Goal: Information Seeking & Learning: Learn about a topic

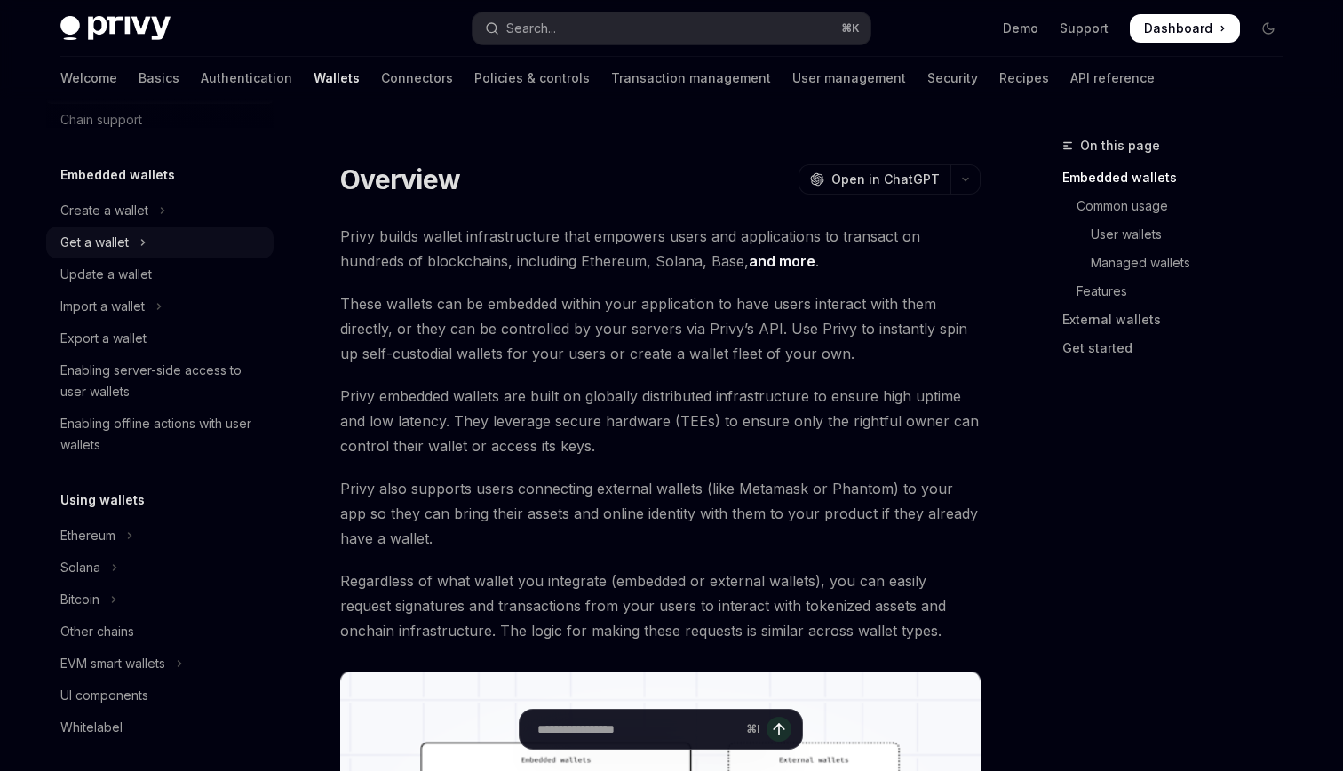
scroll to position [57, 0]
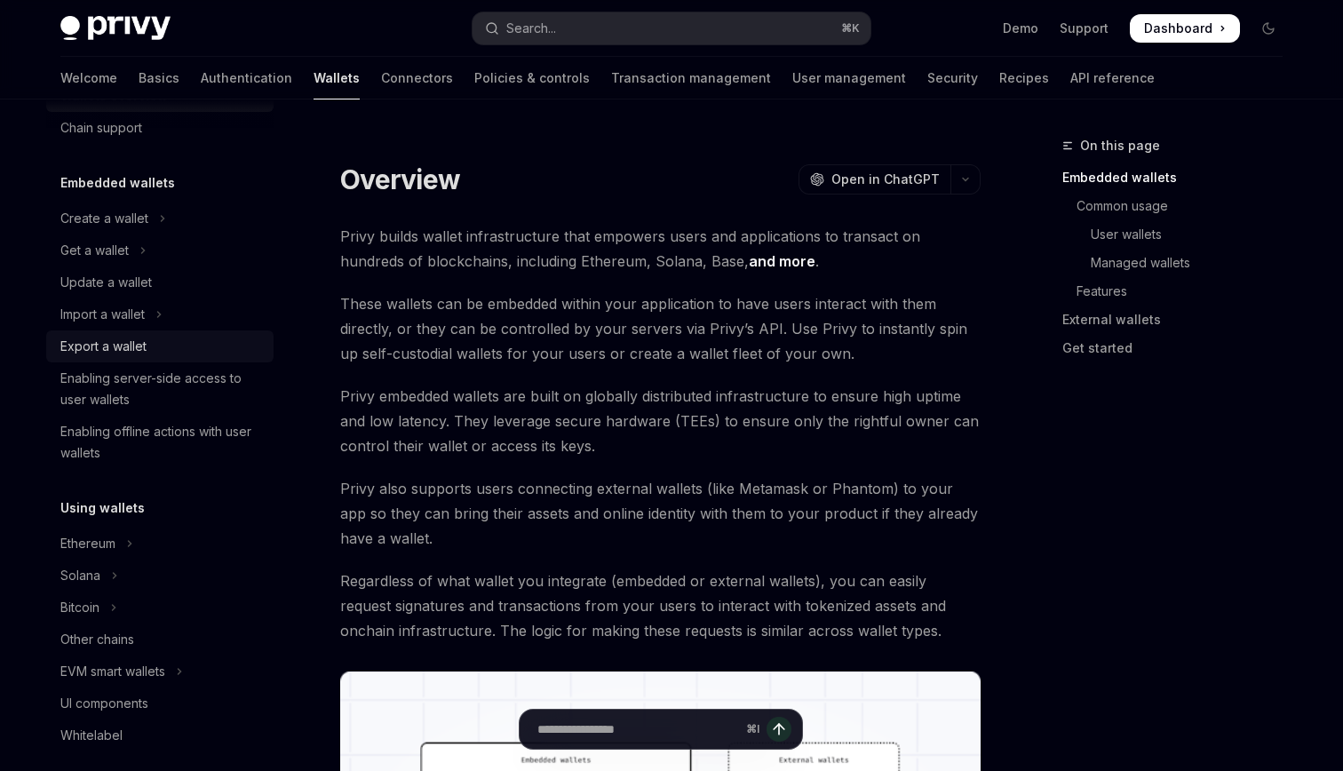
click at [158, 340] on div "Export a wallet" at bounding box center [161, 346] width 203 height 21
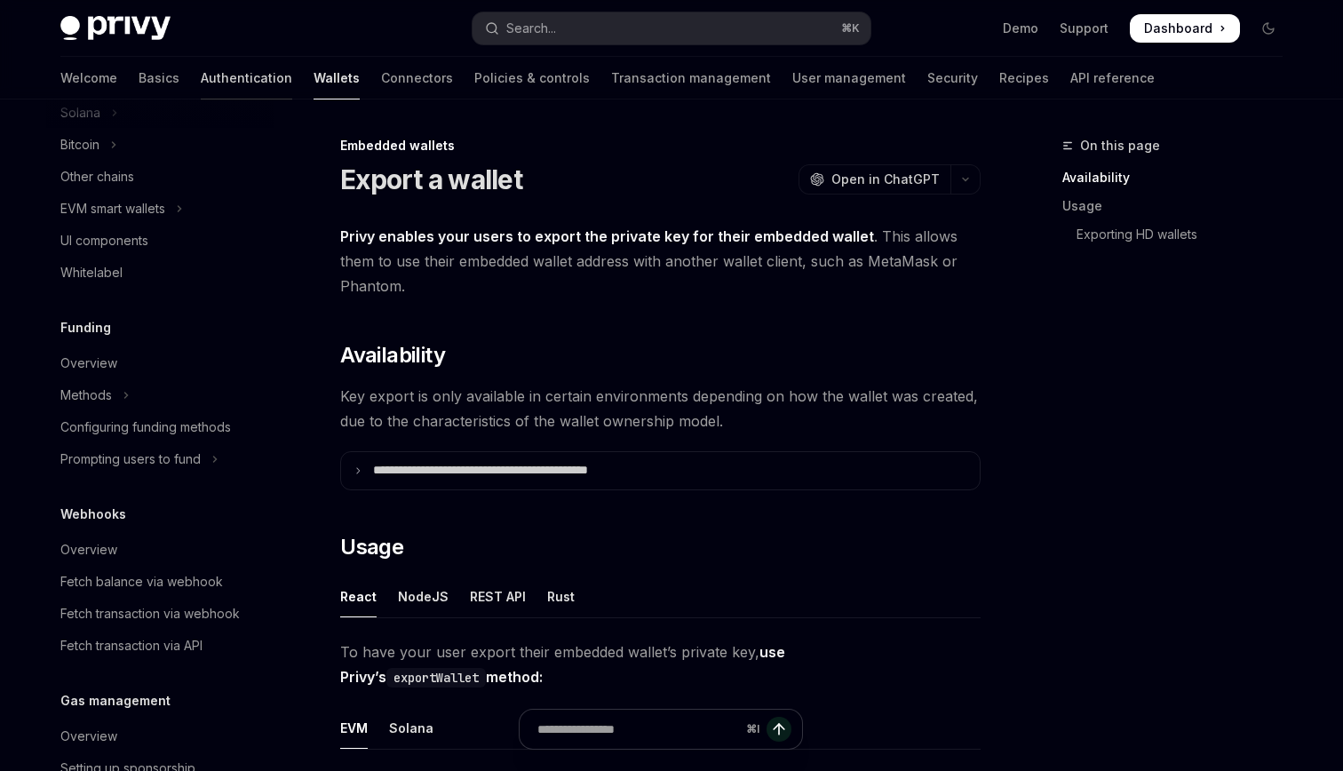
click at [201, 76] on link "Authentication" at bounding box center [247, 78] width 92 height 43
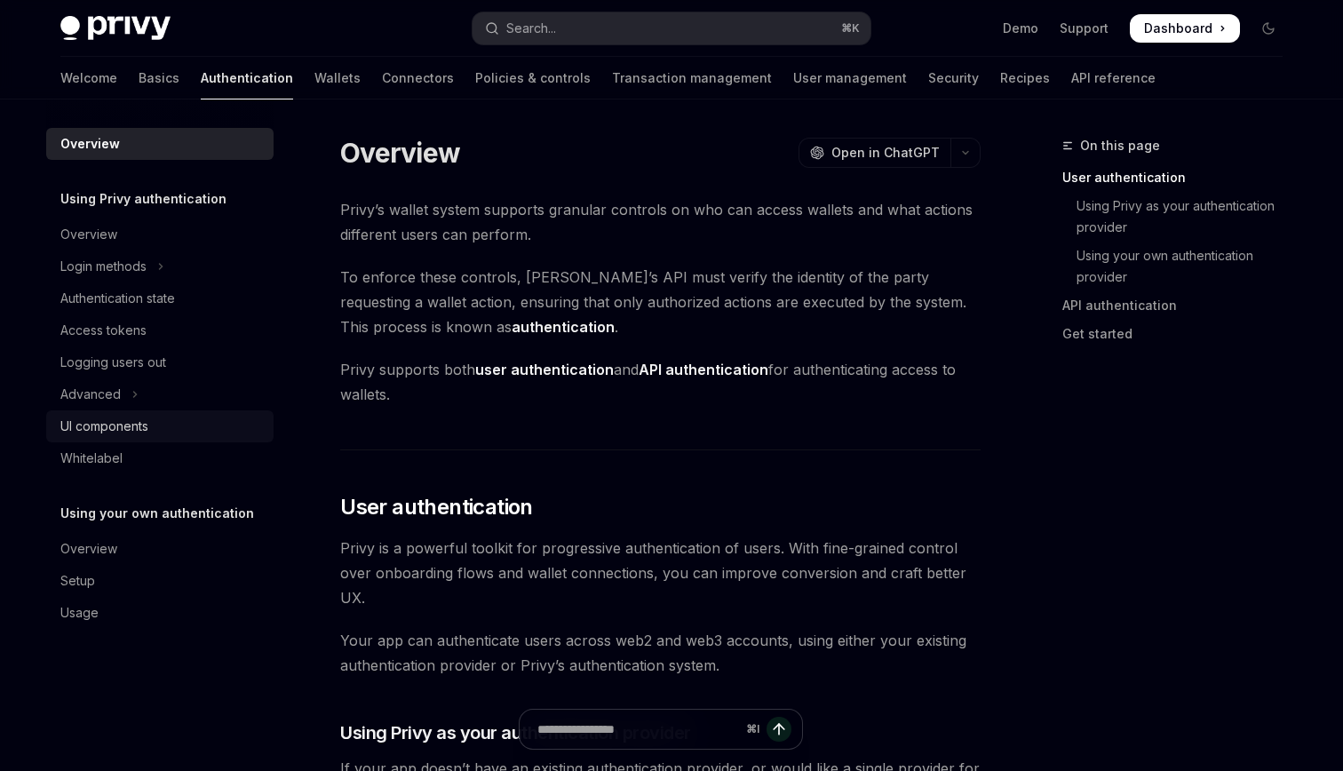
click at [138, 426] on div "UI components" at bounding box center [104, 426] width 88 height 21
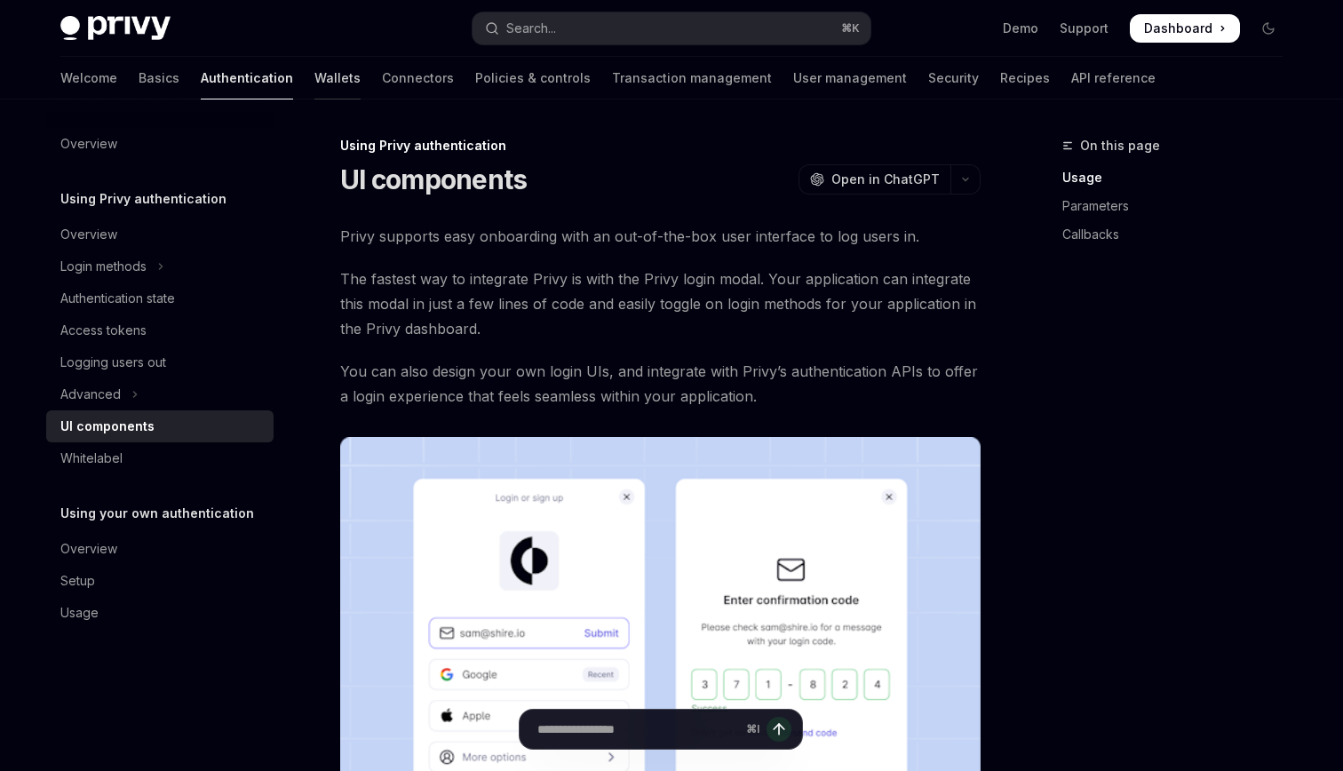
click at [315, 82] on link "Wallets" at bounding box center [338, 78] width 46 height 43
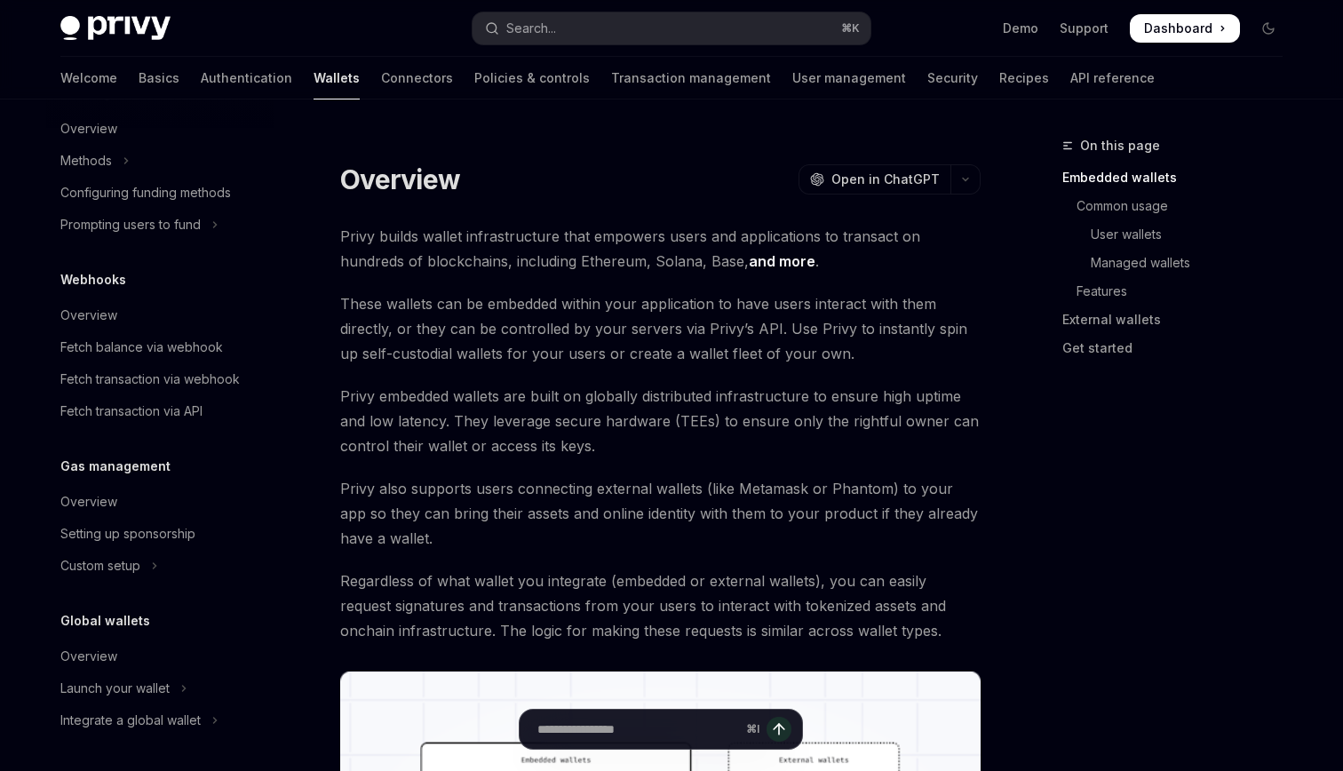
scroll to position [755, 0]
click at [142, 697] on div "Launch your wallet" at bounding box center [114, 687] width 109 height 21
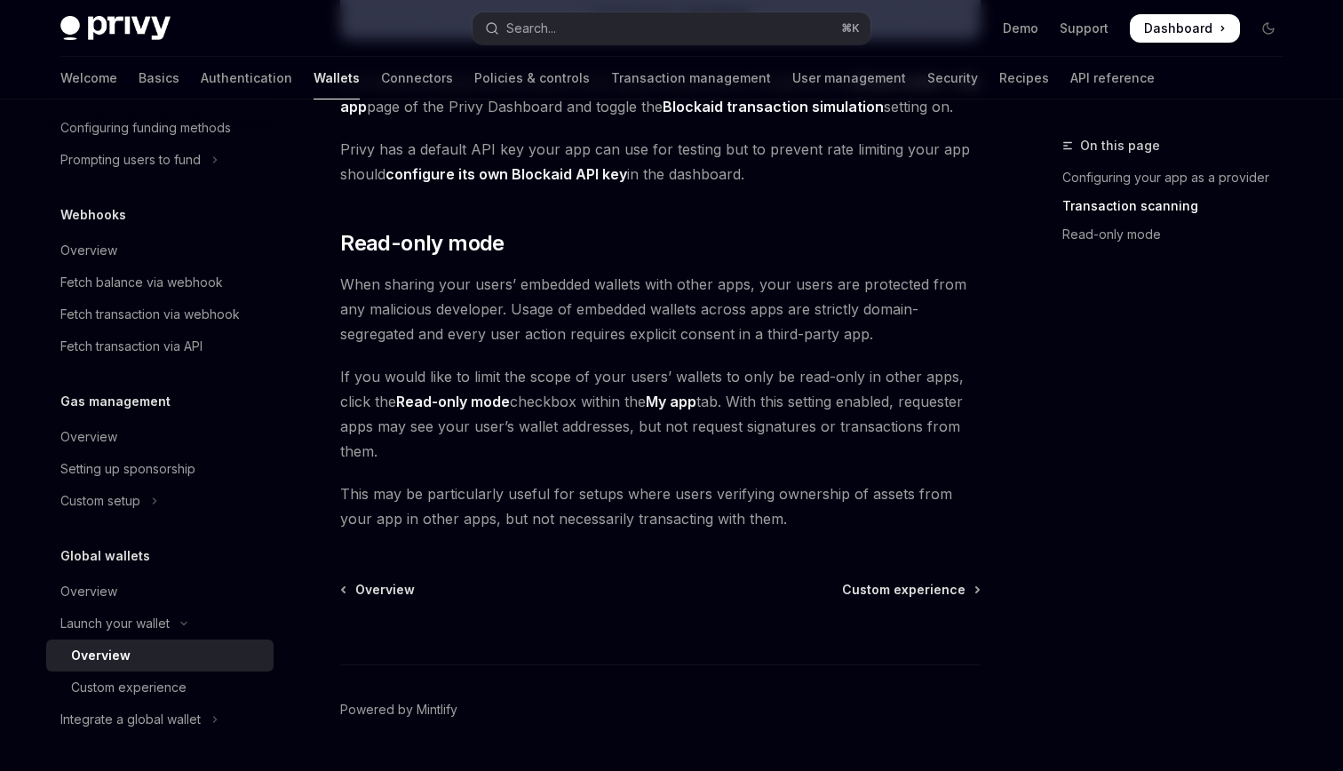
scroll to position [1520, 0]
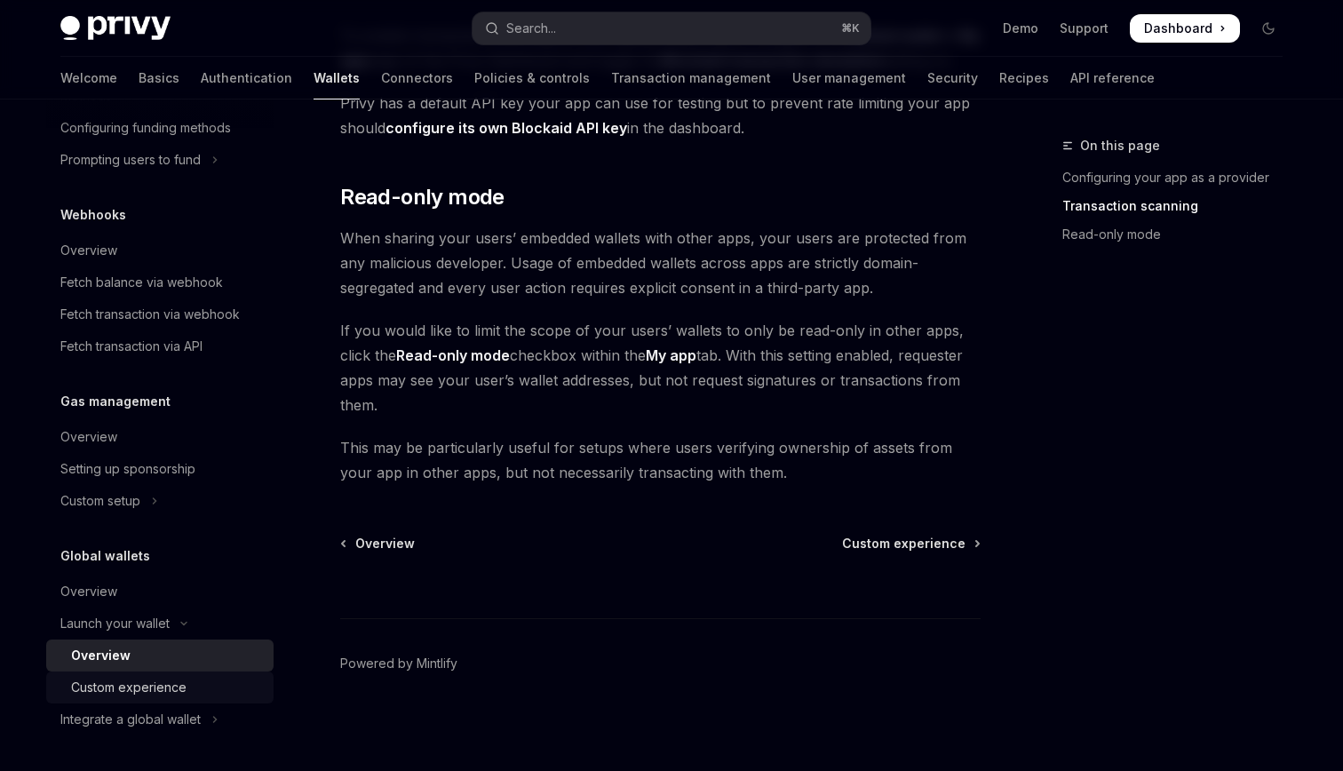
click at [175, 688] on div "Custom experience" at bounding box center [128, 687] width 115 height 21
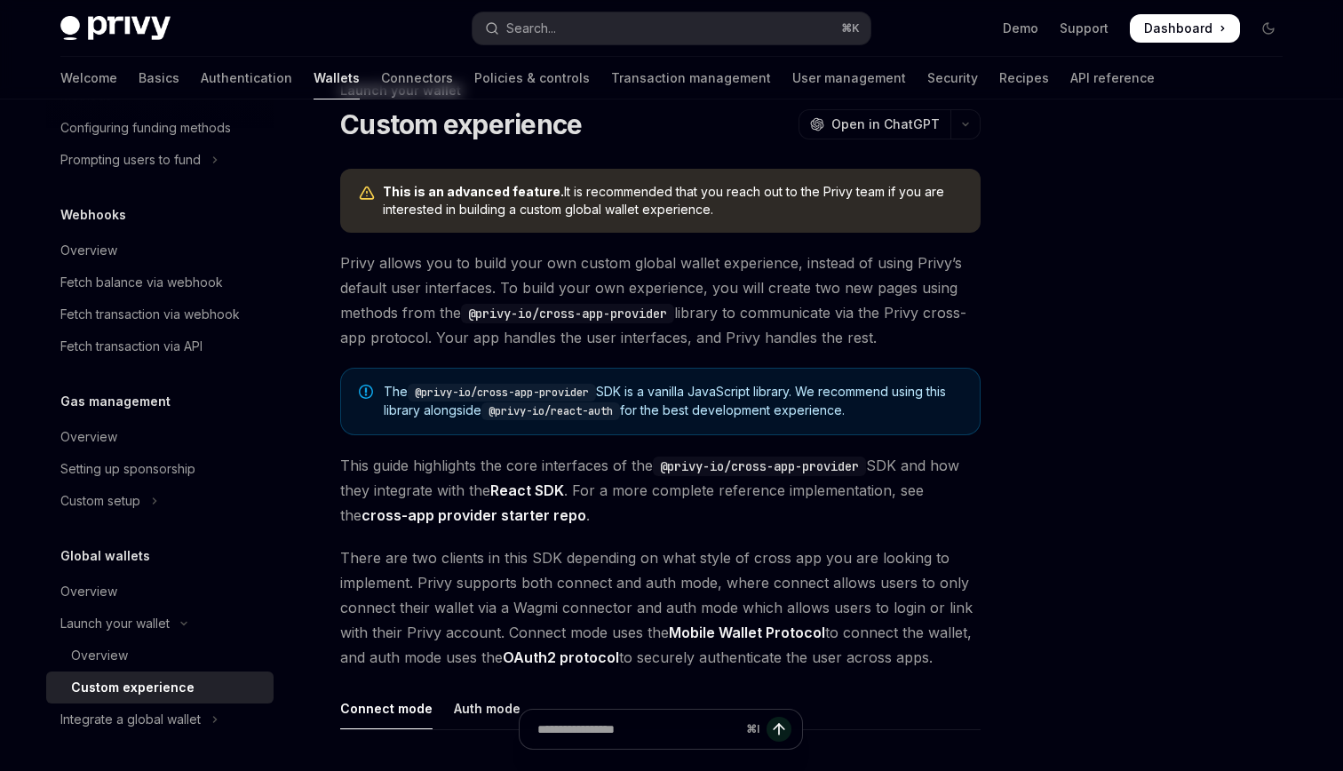
scroll to position [74, 0]
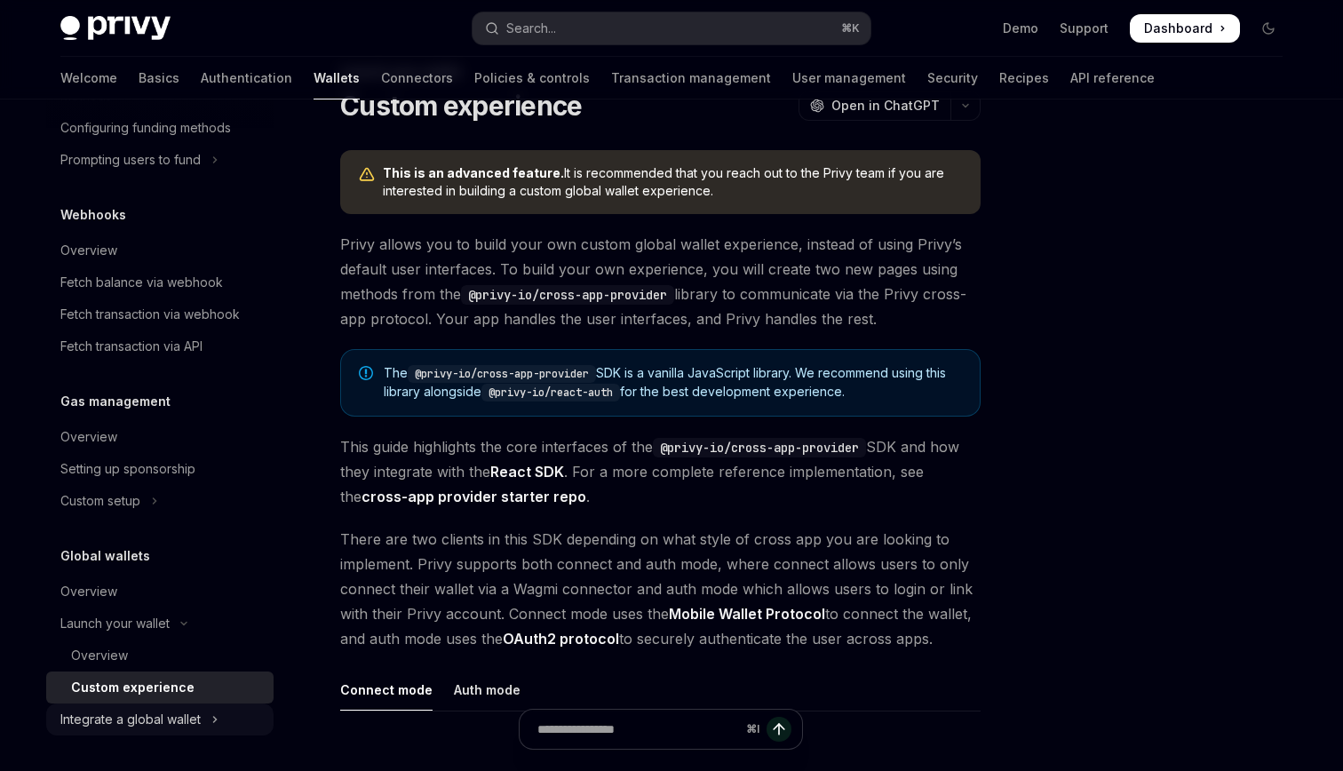
click at [161, 717] on div "Integrate a global wallet" at bounding box center [130, 719] width 140 height 21
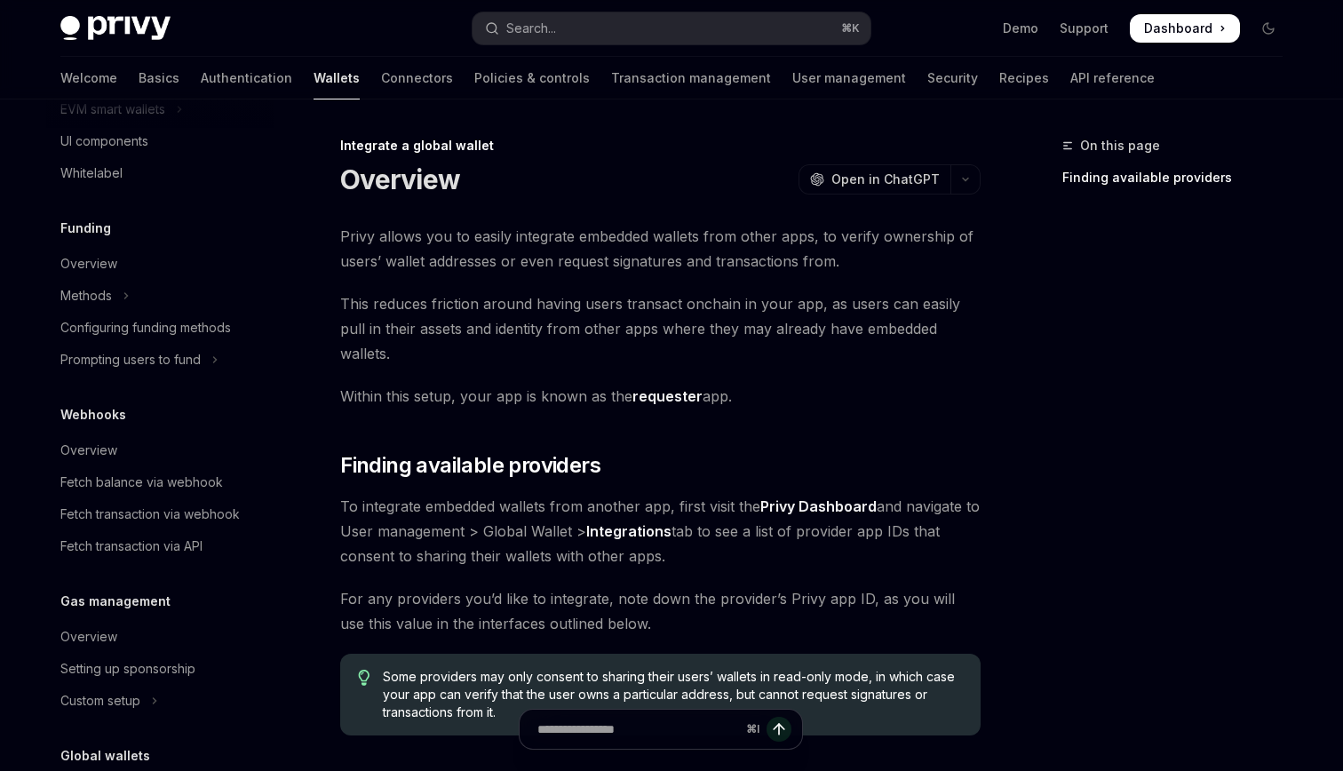
scroll to position [614, 0]
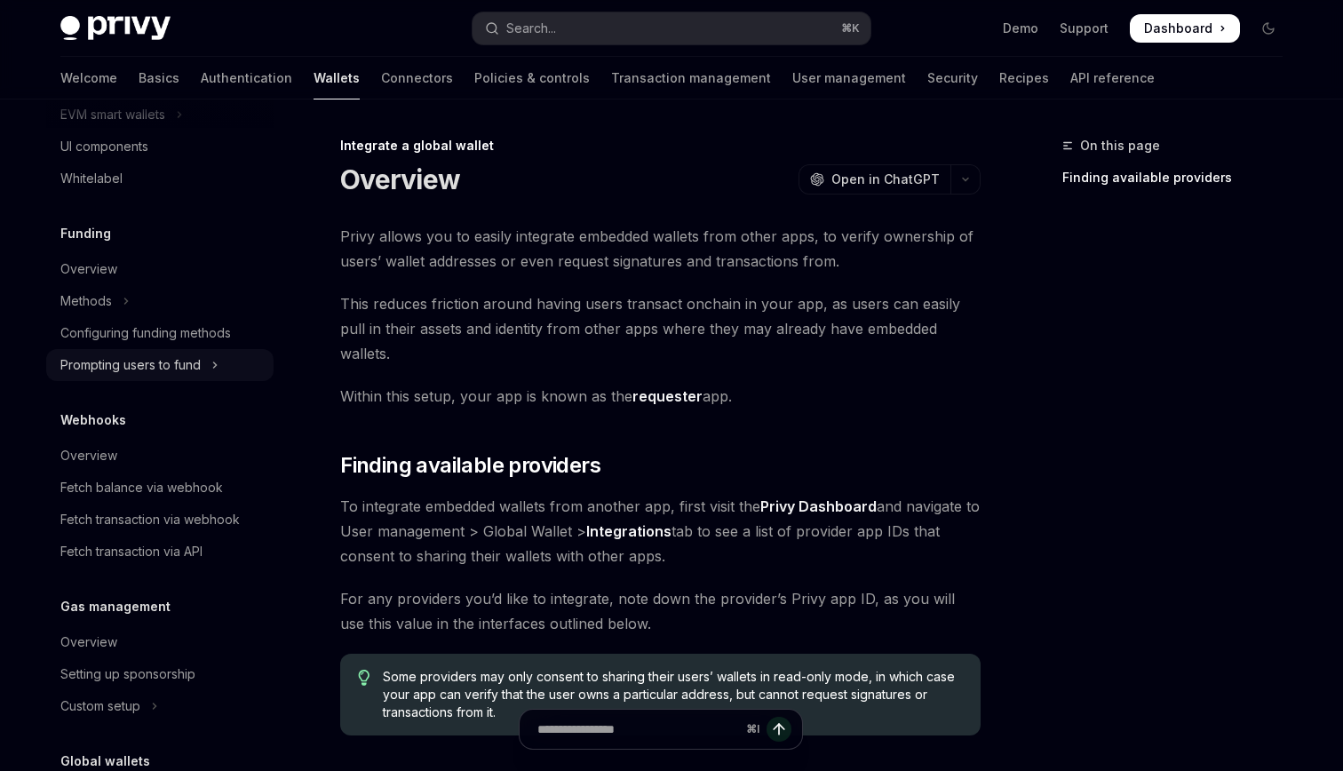
click at [176, 366] on div "Prompting users to fund" at bounding box center [130, 364] width 140 height 21
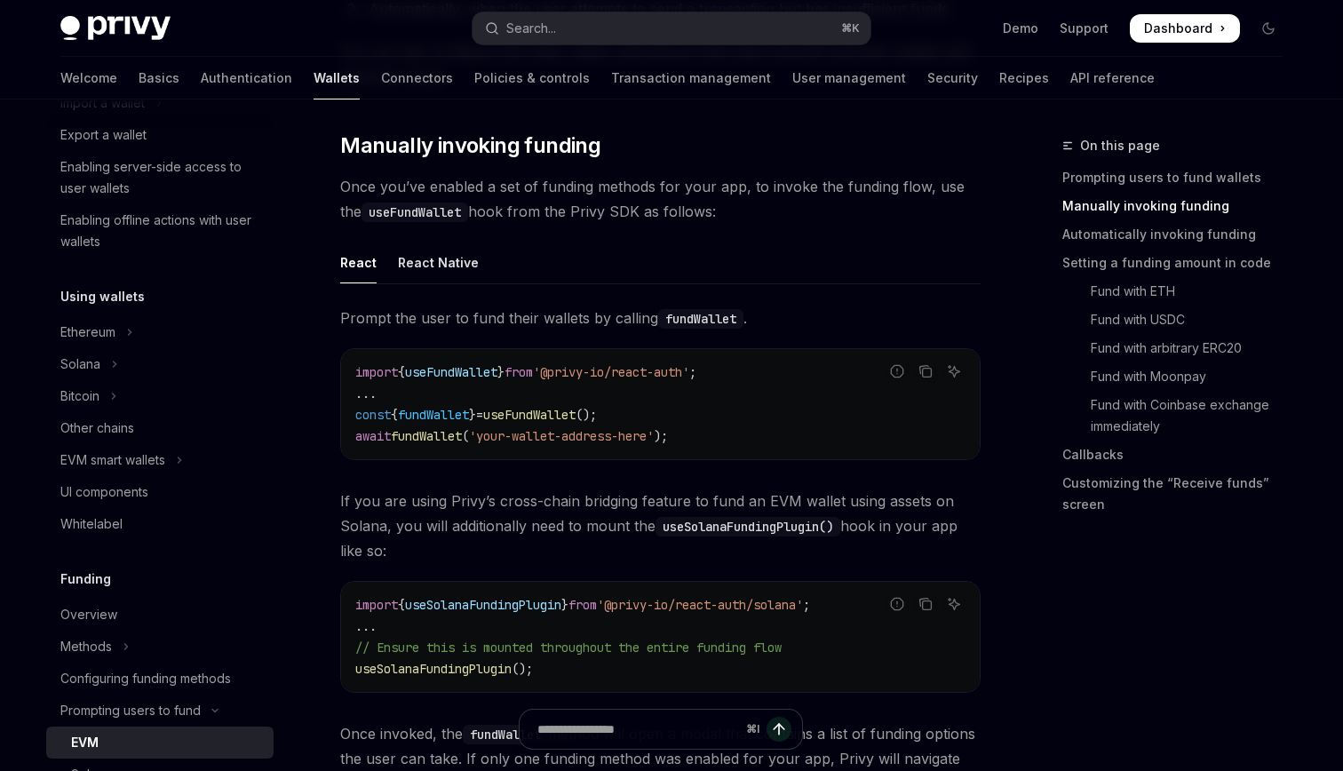
scroll to position [253, 0]
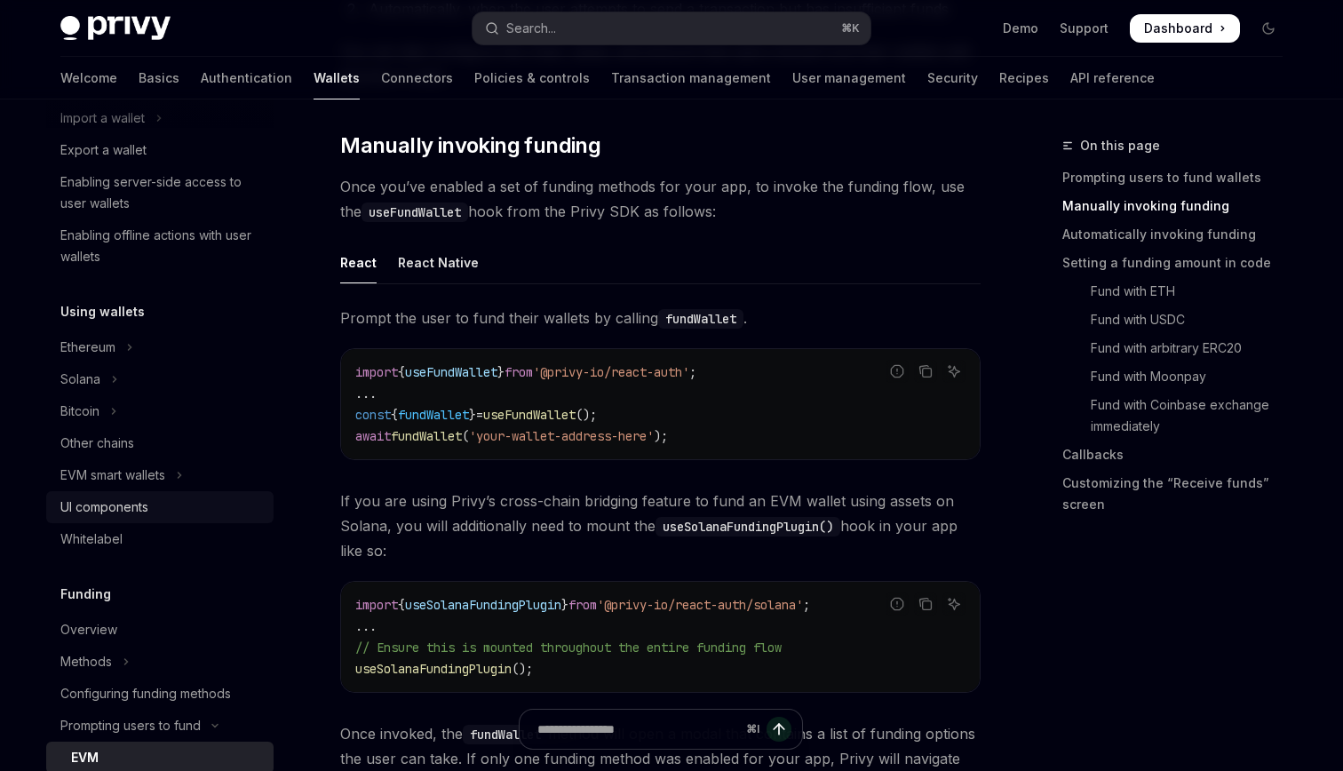
click at [174, 508] on div "UI components" at bounding box center [161, 507] width 203 height 21
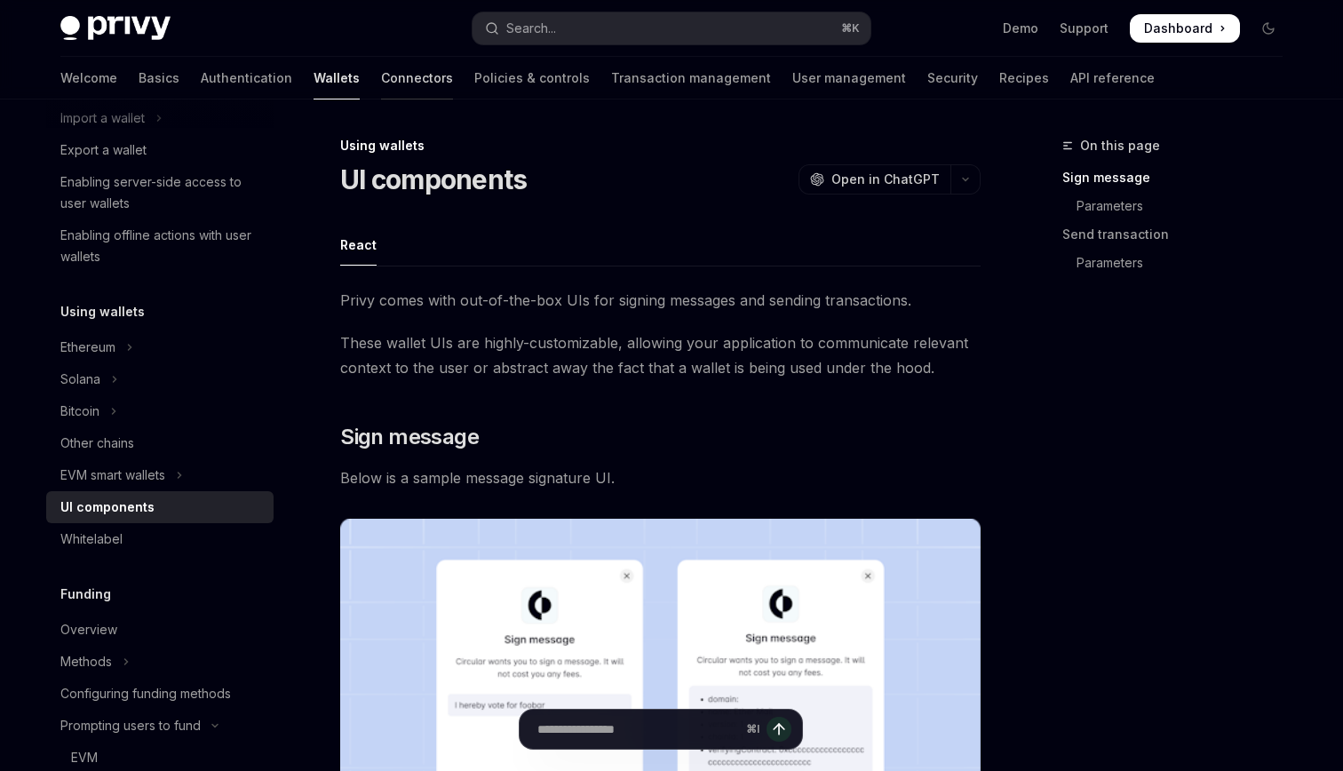
click at [381, 73] on link "Connectors" at bounding box center [417, 78] width 72 height 43
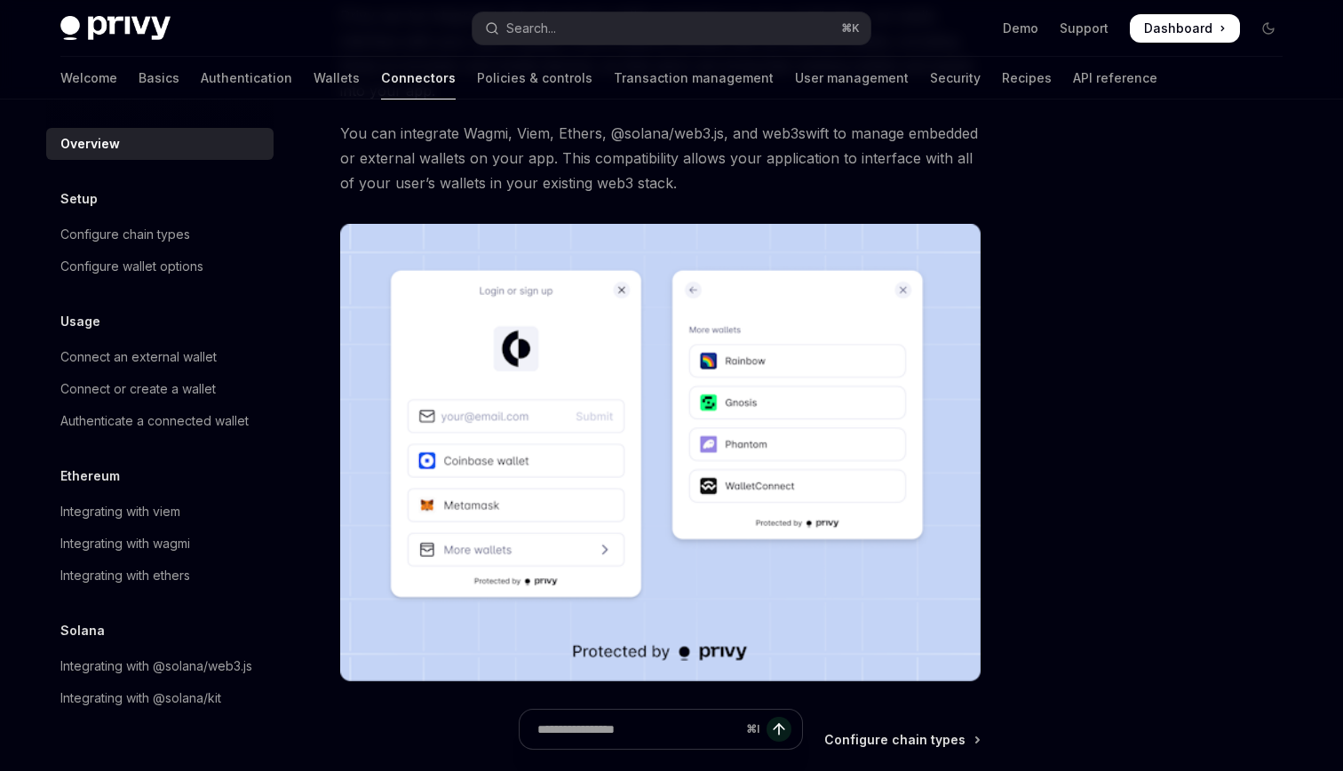
scroll to position [391, 0]
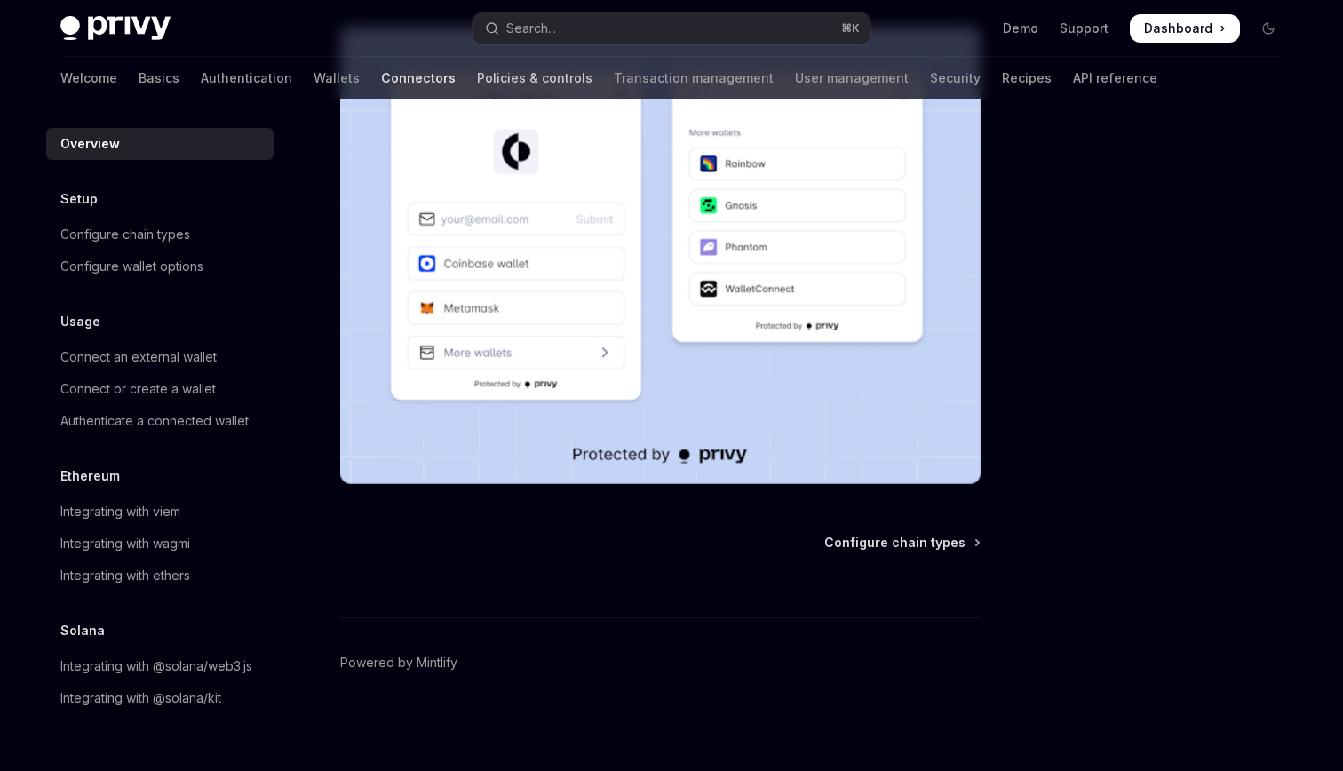
click at [477, 79] on link "Policies & controls" at bounding box center [534, 78] width 115 height 43
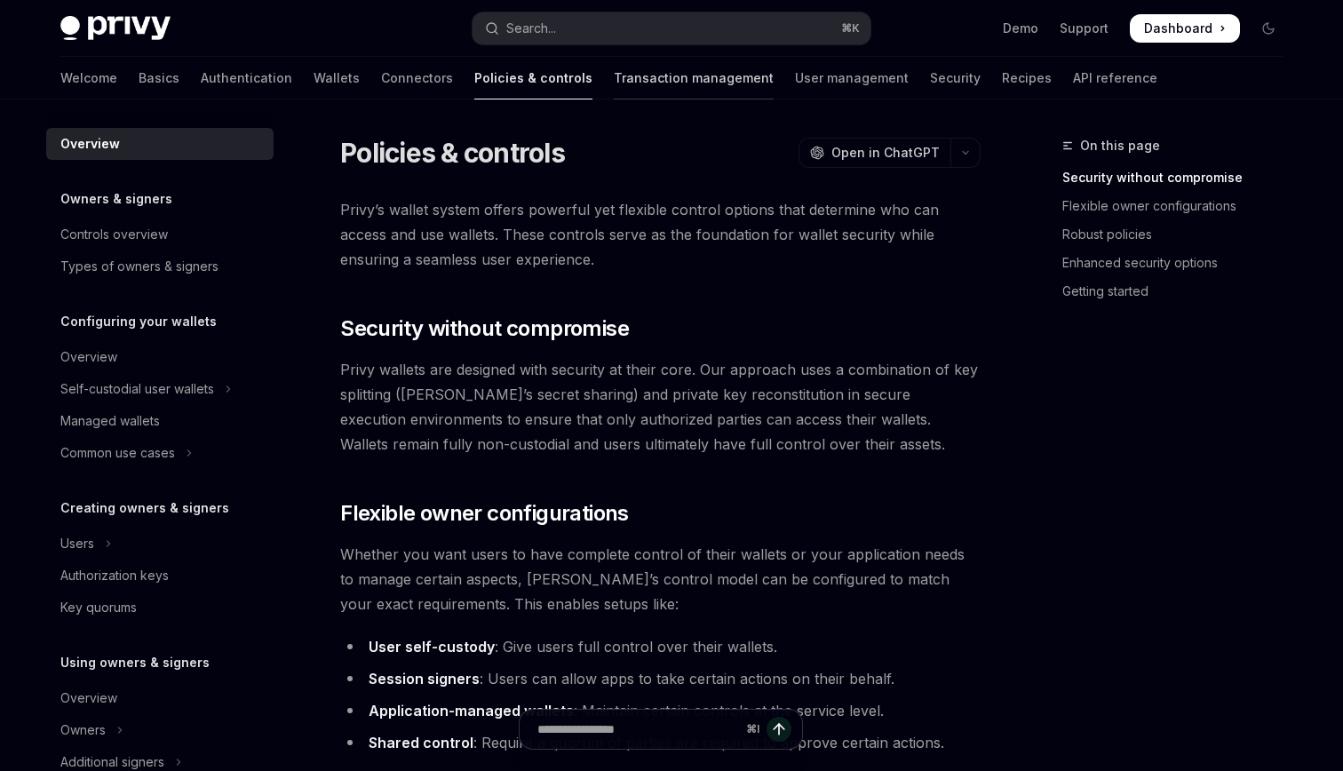
click at [614, 81] on link "Transaction management" at bounding box center [694, 78] width 160 height 43
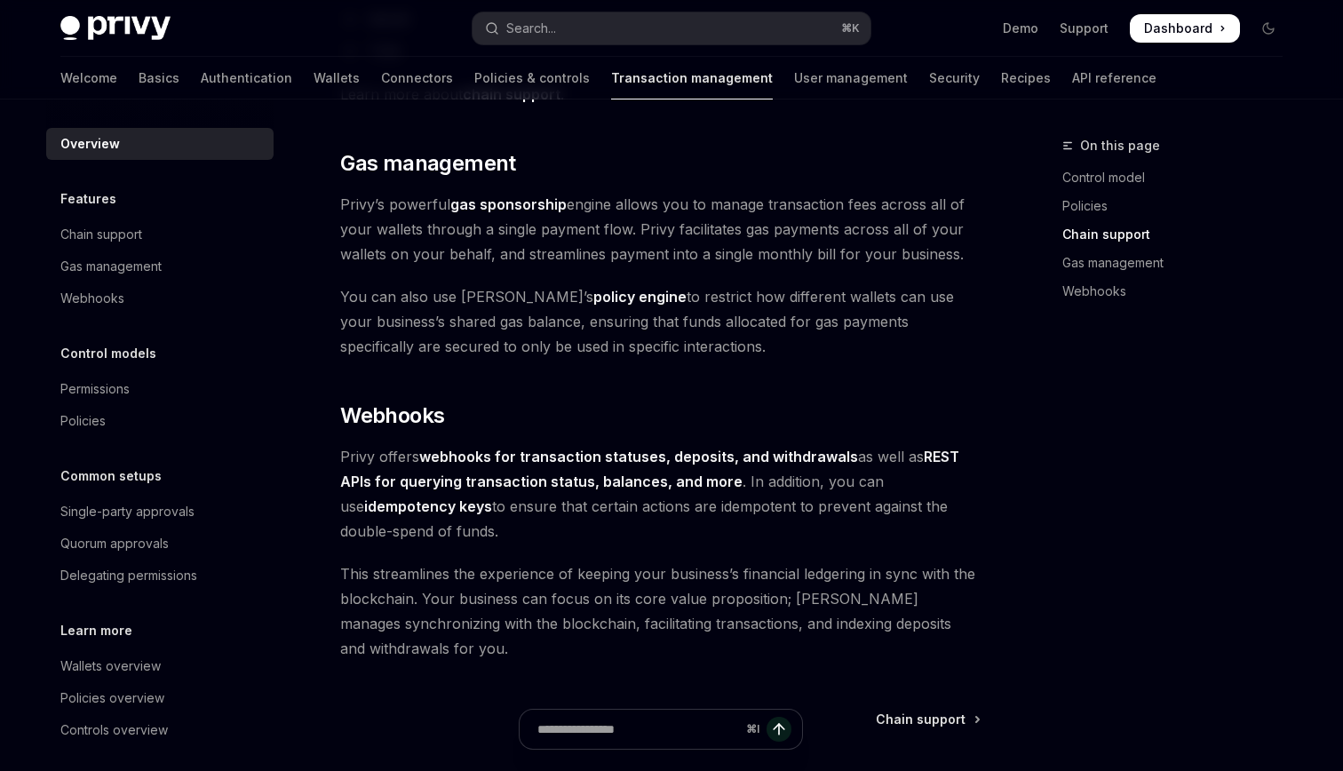
scroll to position [1650, 0]
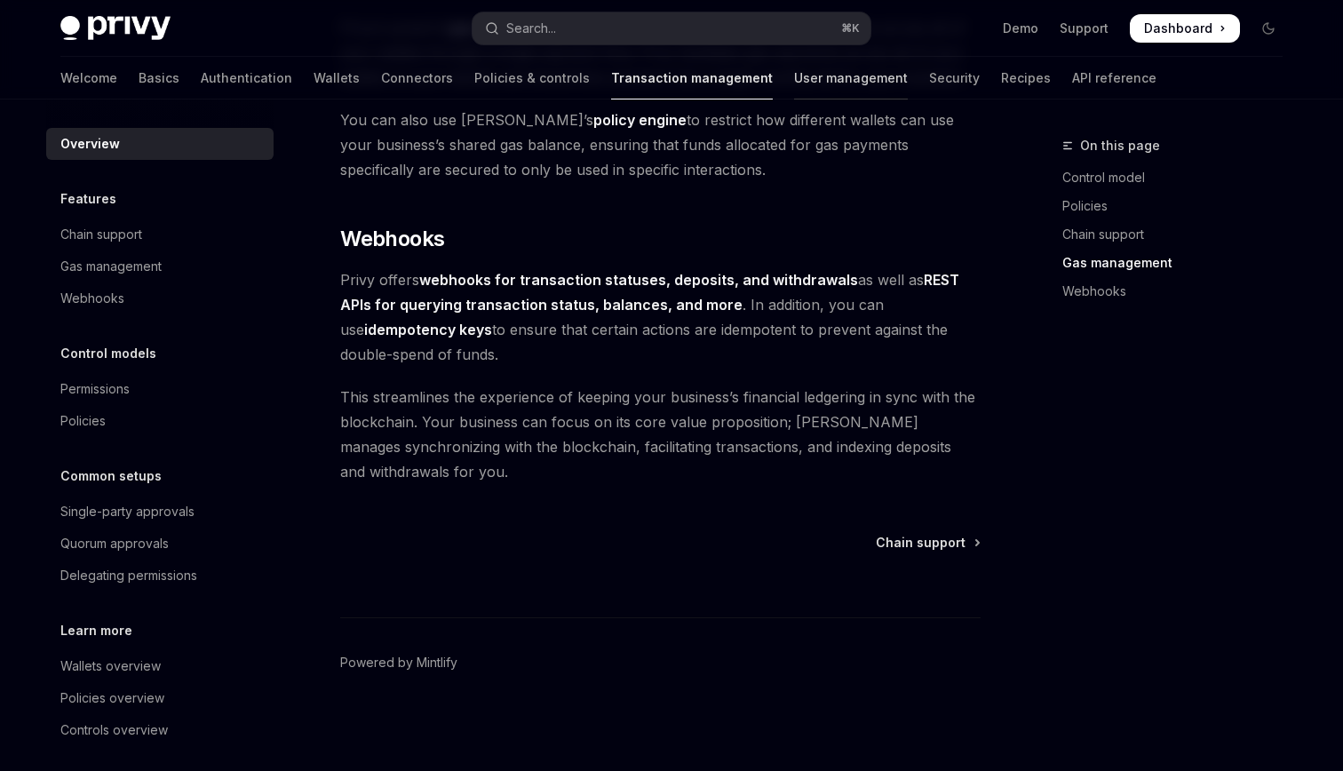
click at [794, 85] on link "User management" at bounding box center [851, 78] width 114 height 43
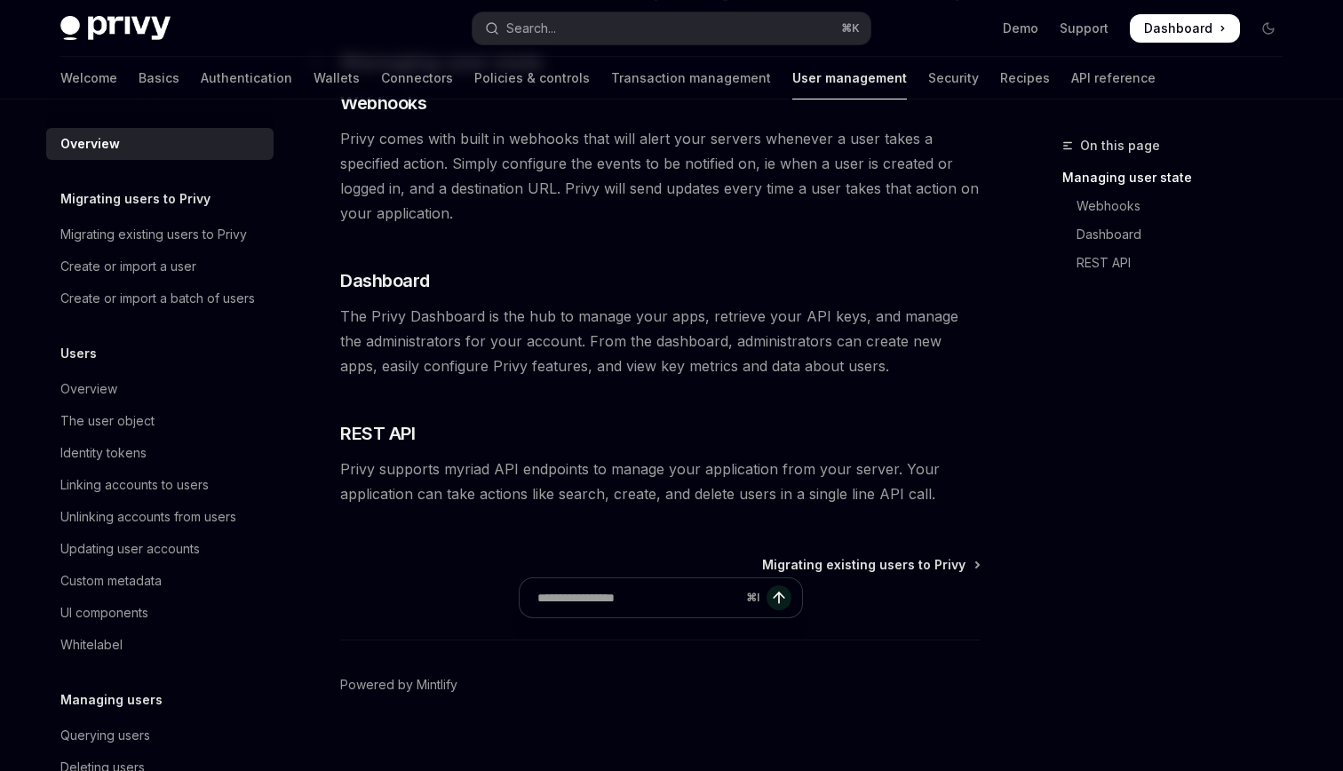
scroll to position [356, 0]
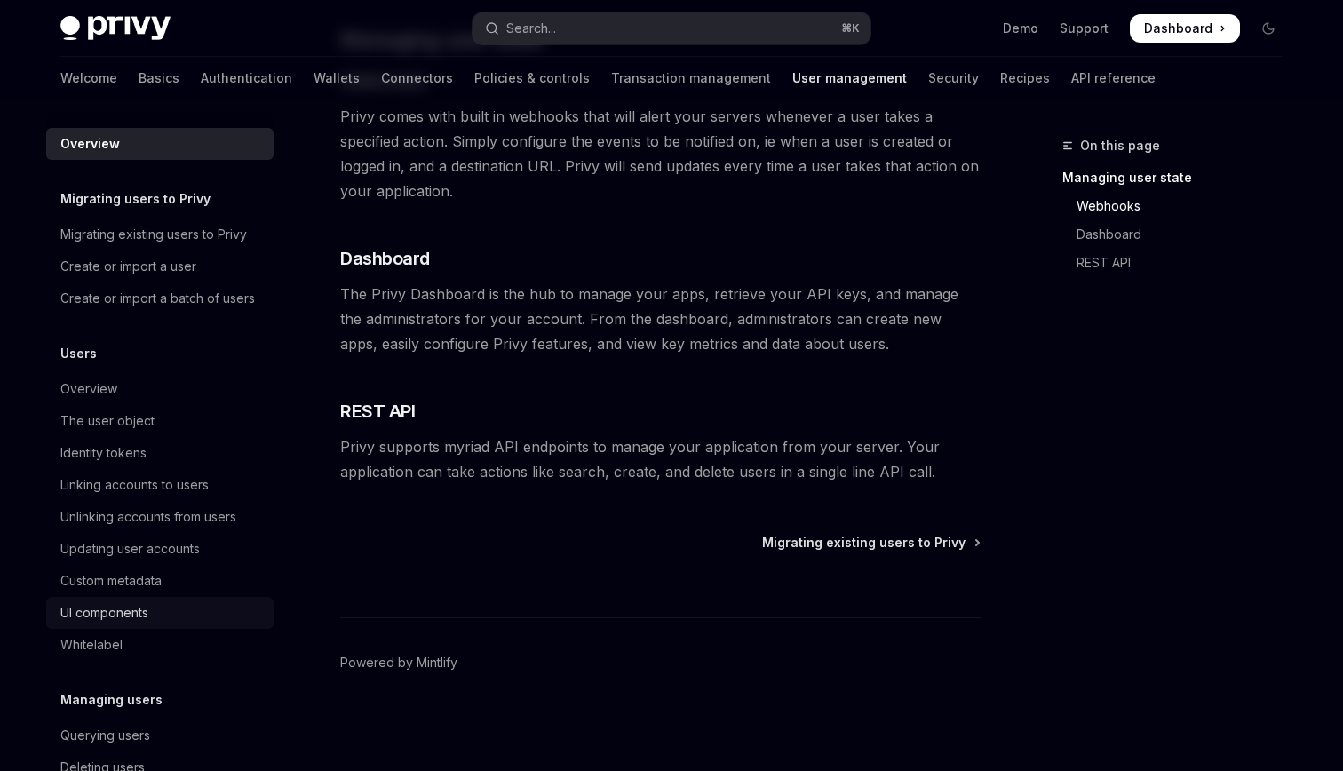
click at [120, 616] on div "UI components" at bounding box center [104, 612] width 88 height 21
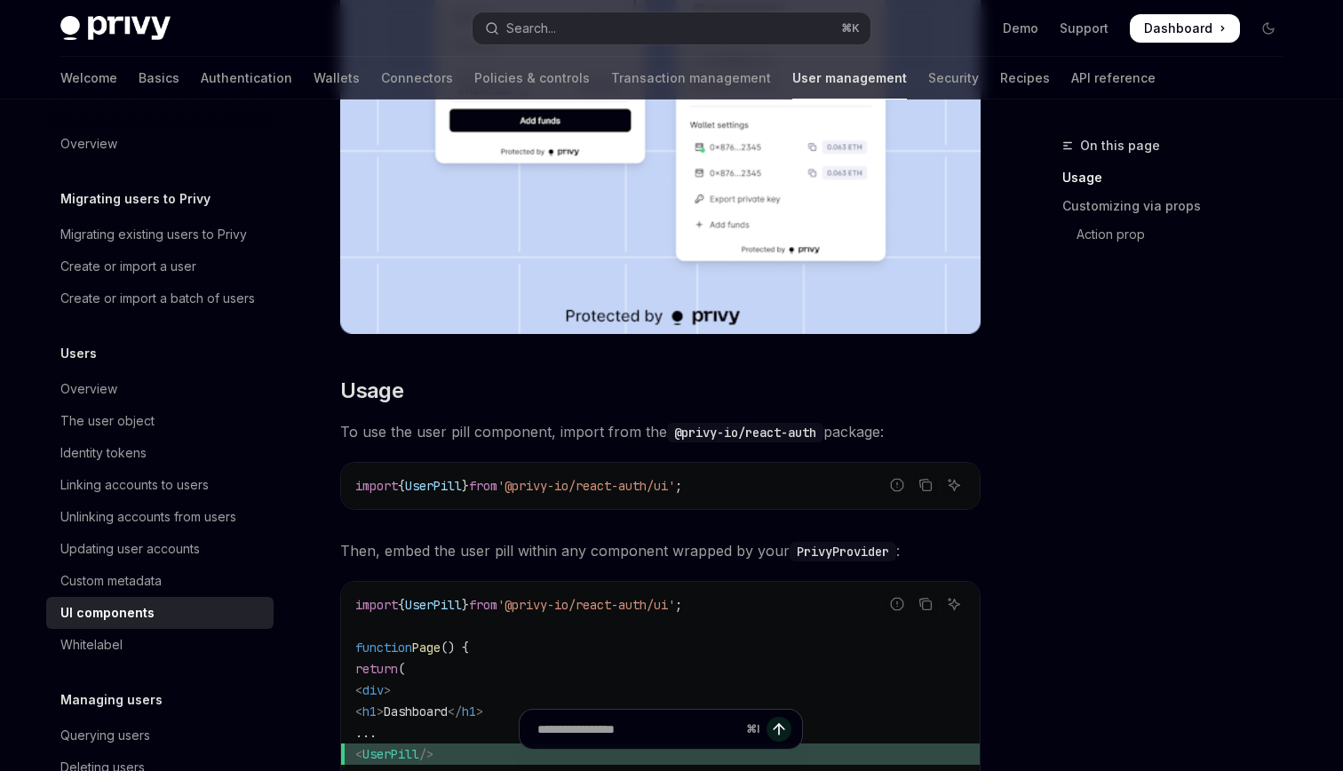
scroll to position [522, 0]
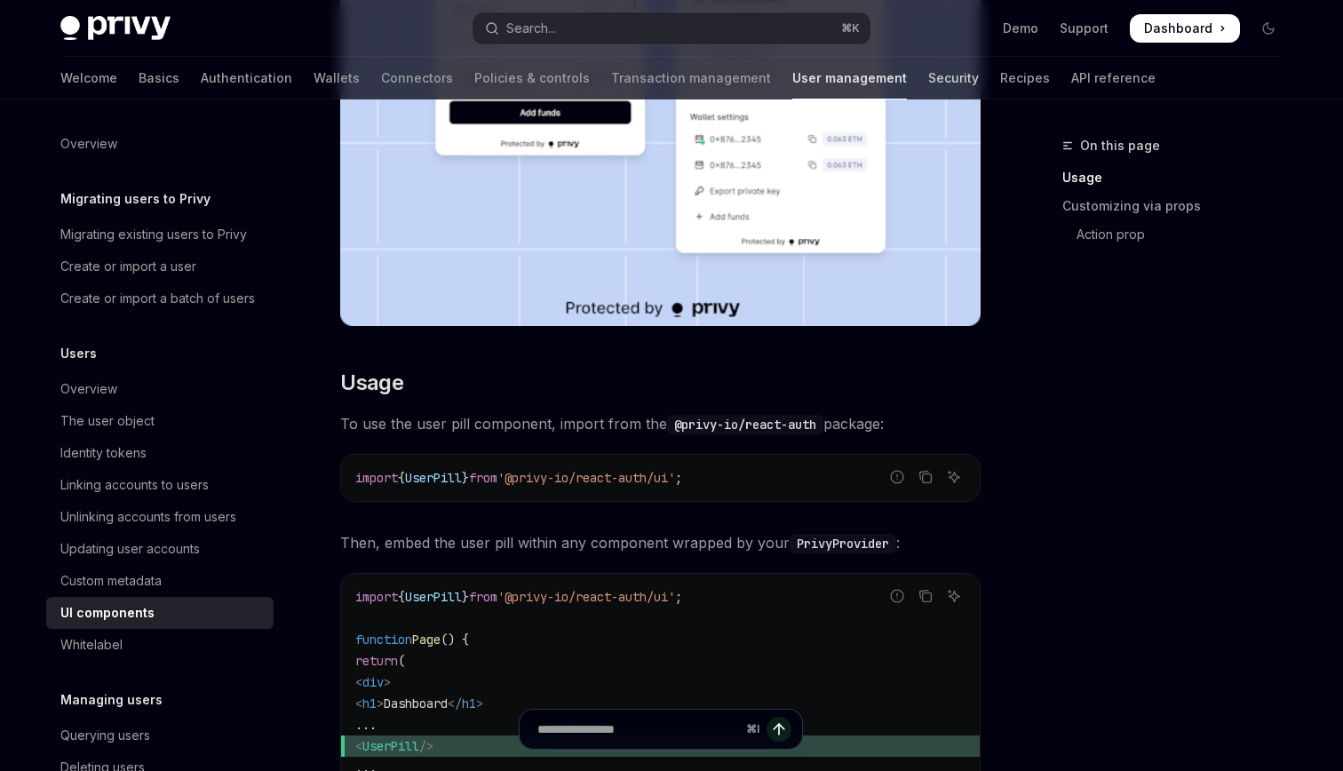
click at [928, 85] on link "Security" at bounding box center [953, 78] width 51 height 43
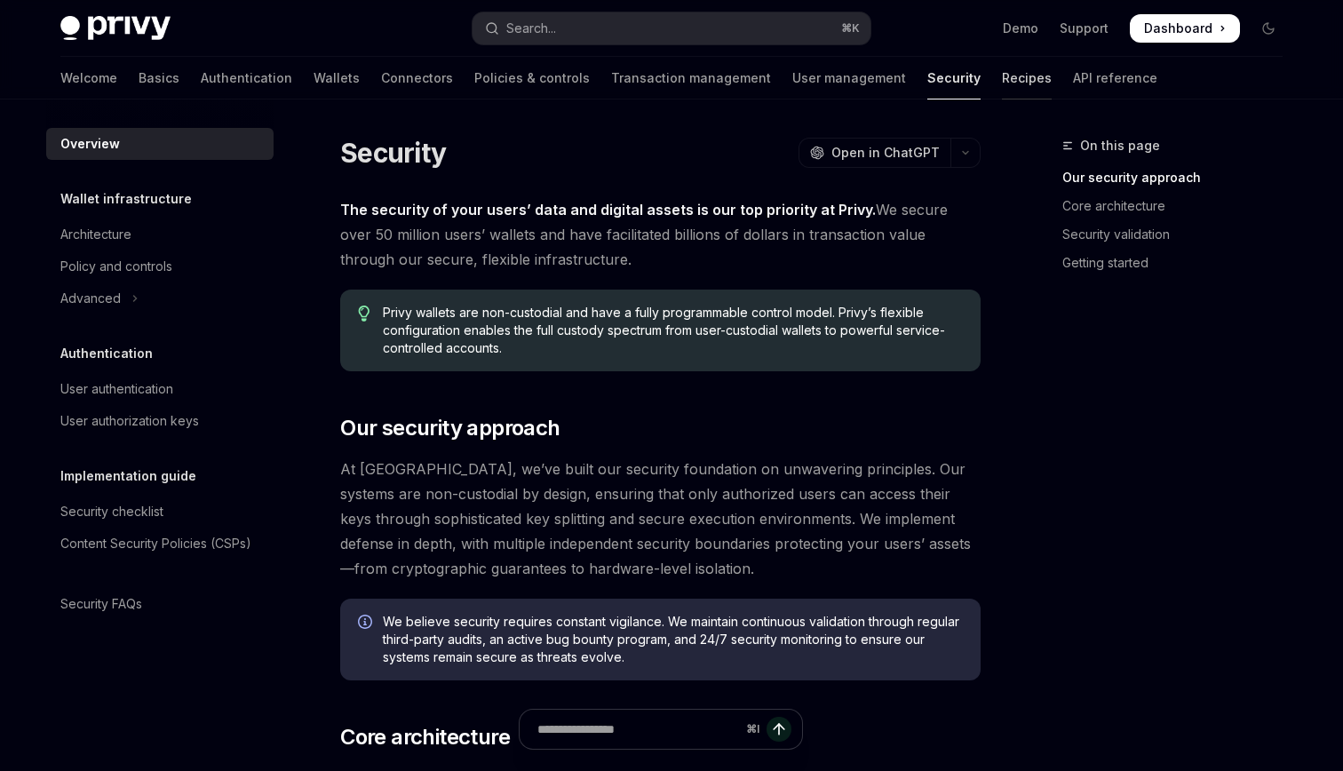
click at [1002, 83] on link "Recipes" at bounding box center [1027, 78] width 50 height 43
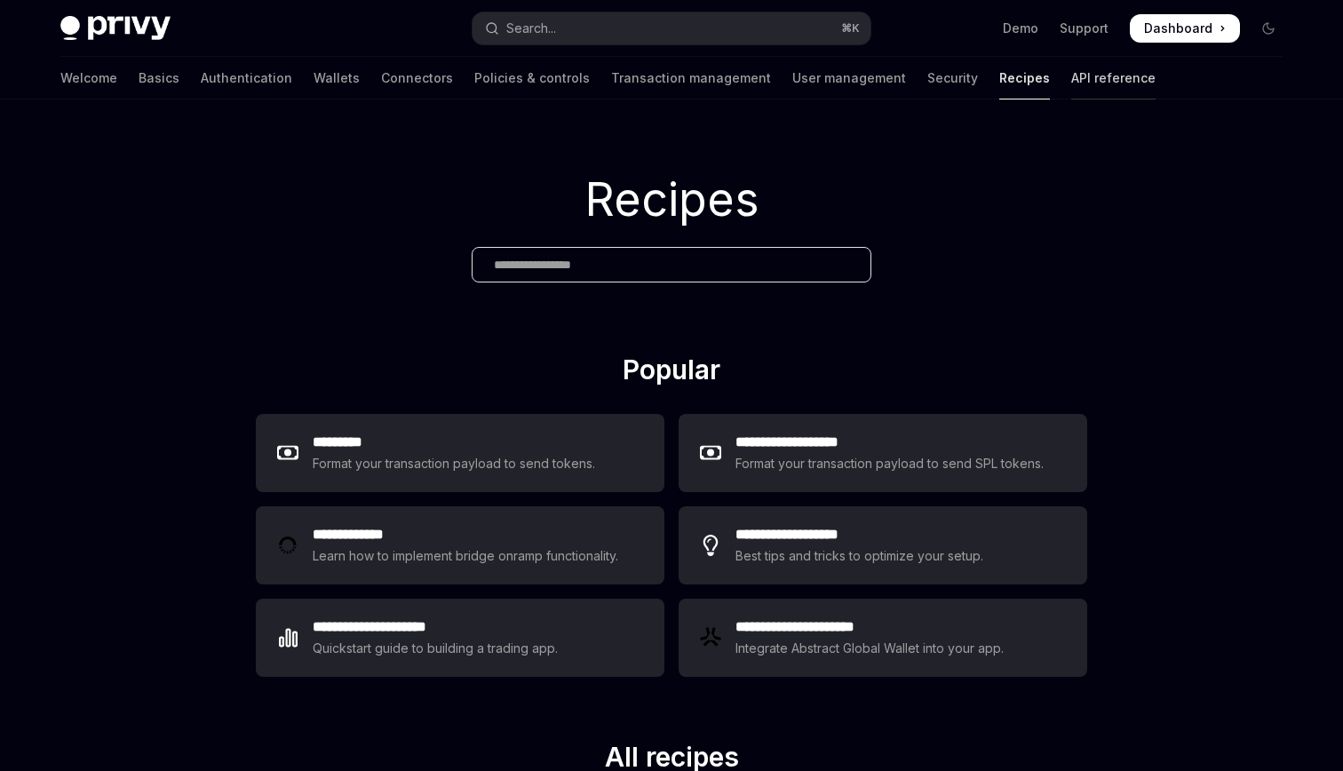
click at [1071, 72] on link "API reference" at bounding box center [1113, 78] width 84 height 43
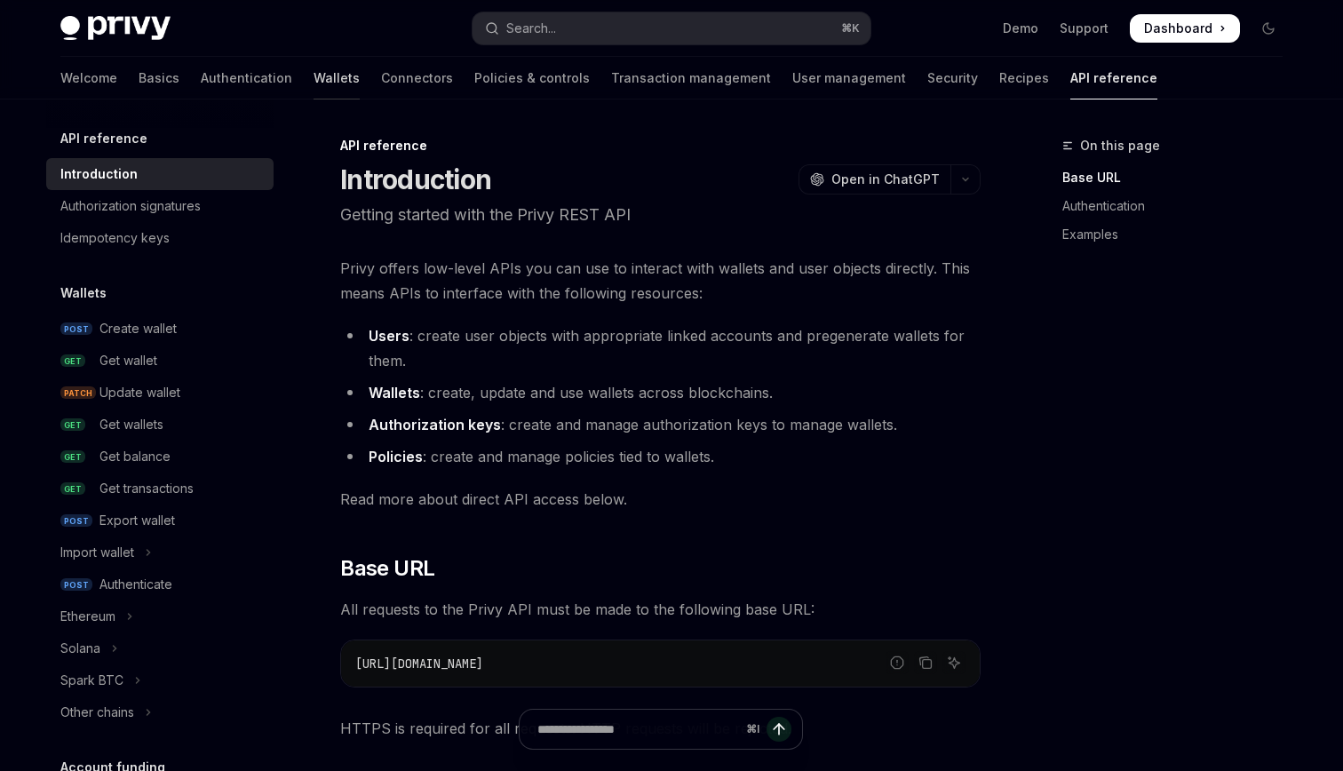
click at [314, 78] on link "Wallets" at bounding box center [337, 78] width 46 height 43
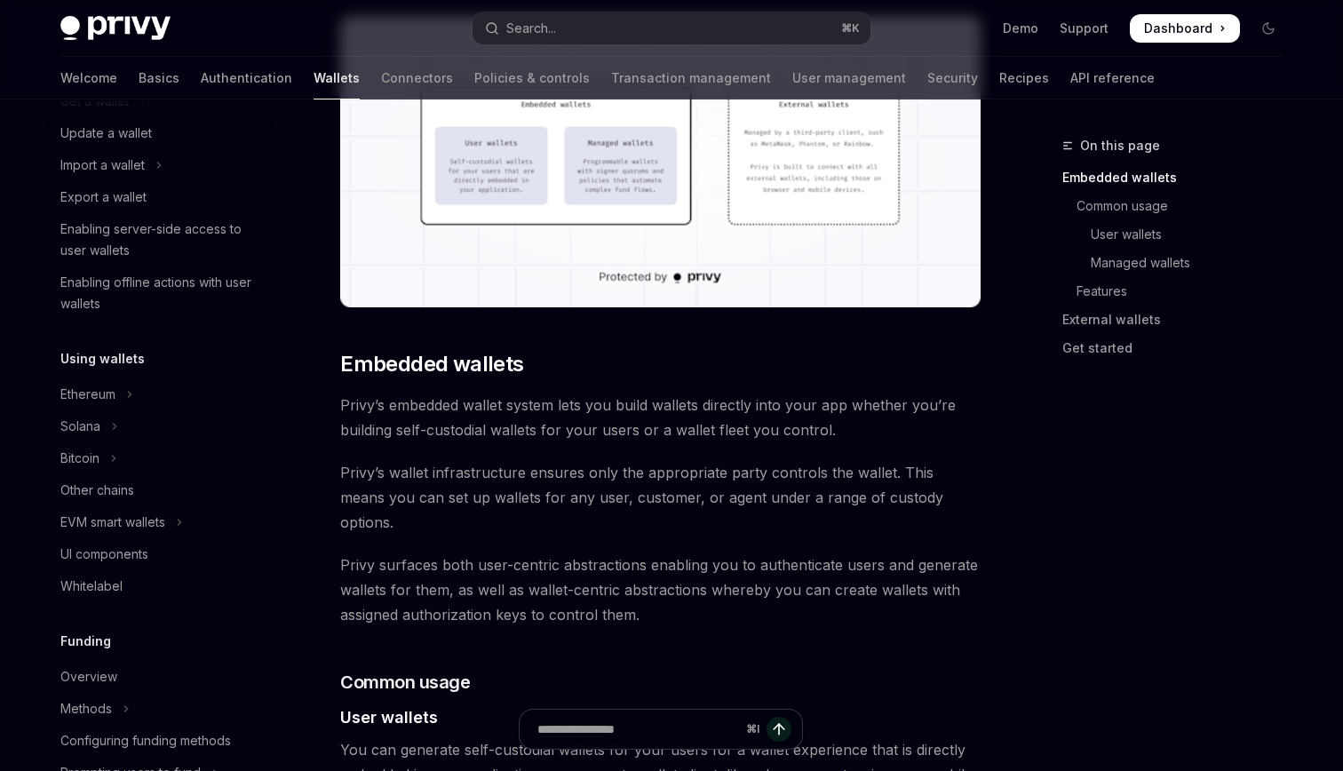
scroll to position [690, 0]
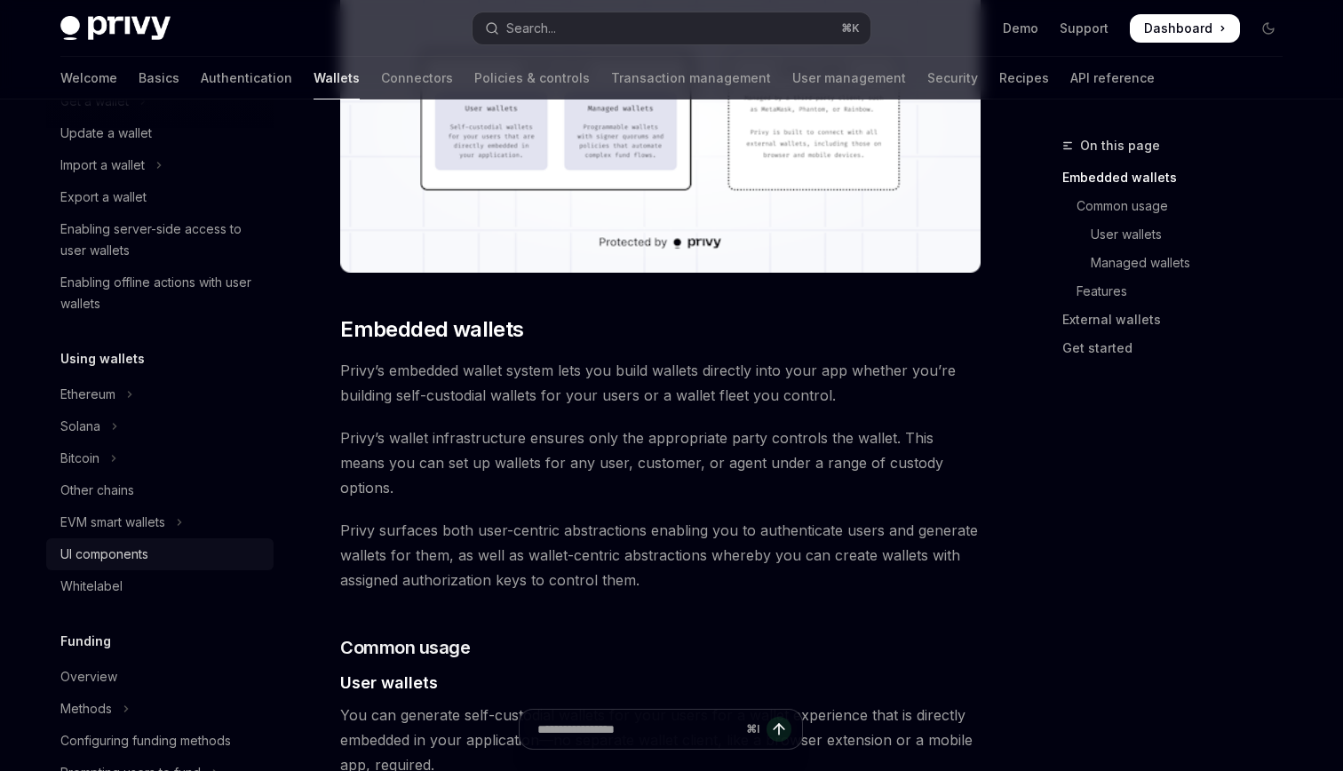
click at [121, 555] on div "UI components" at bounding box center [104, 554] width 88 height 21
type textarea "*"
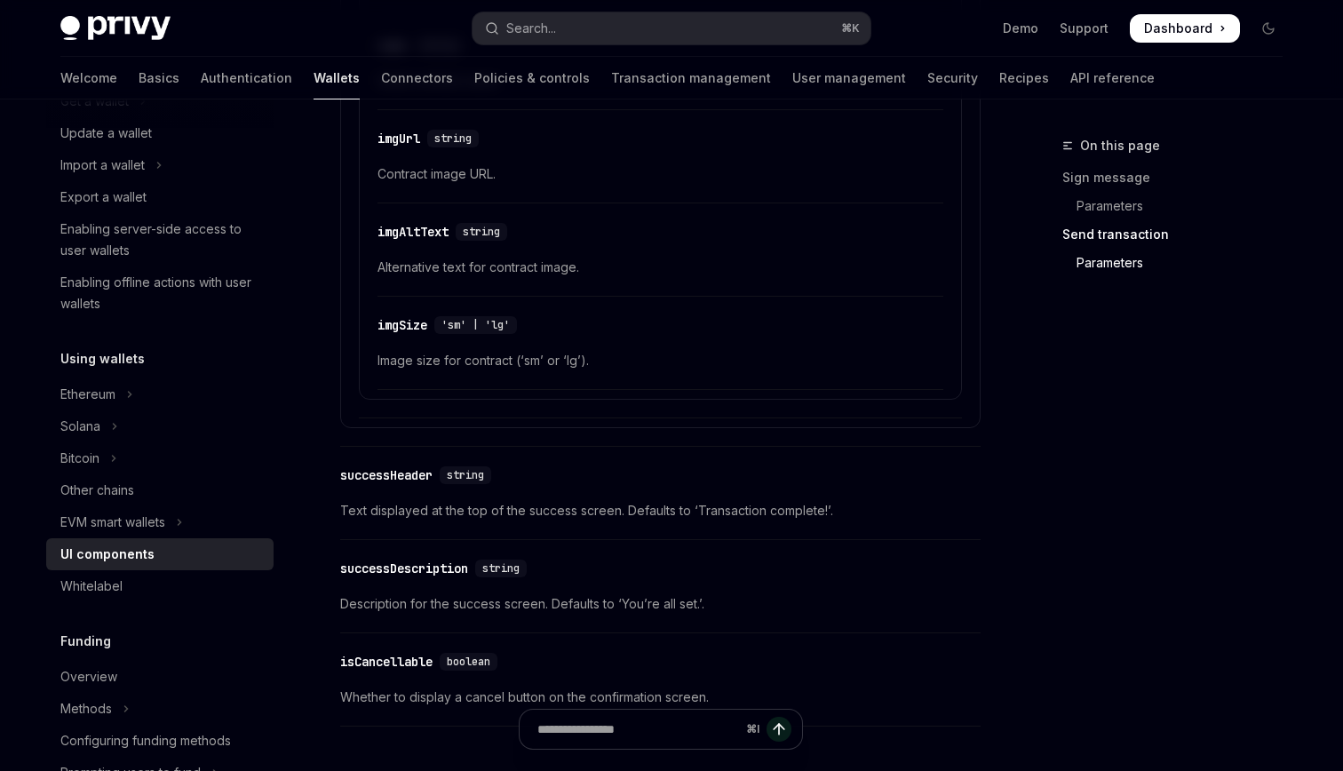
scroll to position [3240, 0]
